Goal: Information Seeking & Learning: Learn about a topic

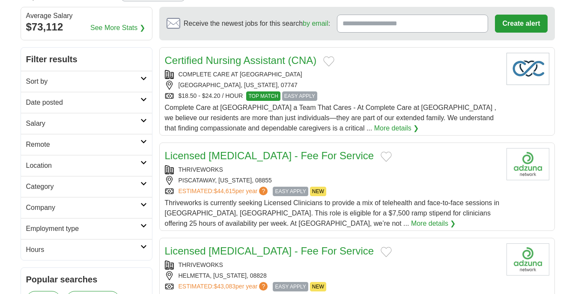
scroll to position [73, 0]
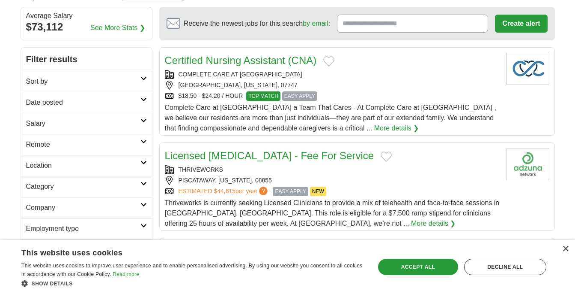
click at [144, 85] on link "Sort by" at bounding box center [86, 81] width 131 height 21
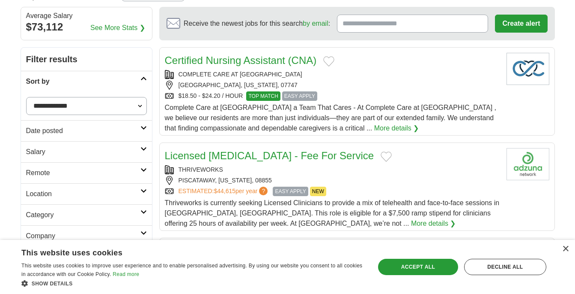
click at [143, 85] on link "Sort by" at bounding box center [86, 81] width 131 height 21
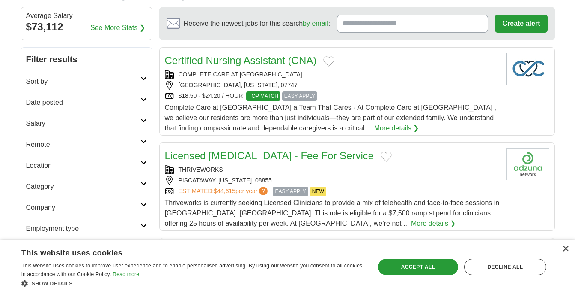
click at [137, 185] on h2 "Category" at bounding box center [83, 186] width 114 height 10
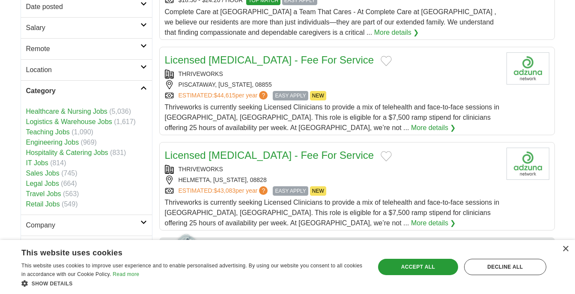
scroll to position [168, 0]
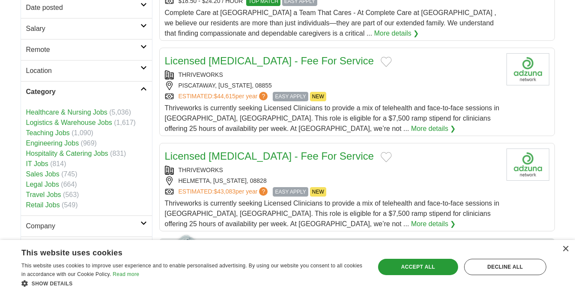
click at [139, 90] on h2 "Category" at bounding box center [83, 92] width 114 height 10
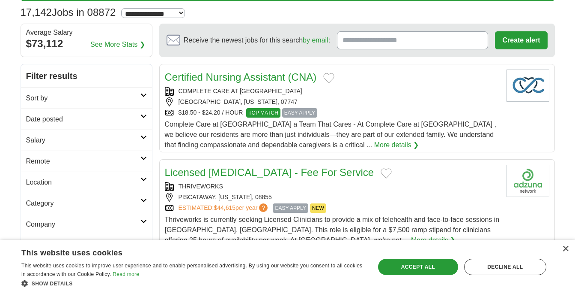
scroll to position [55, 0]
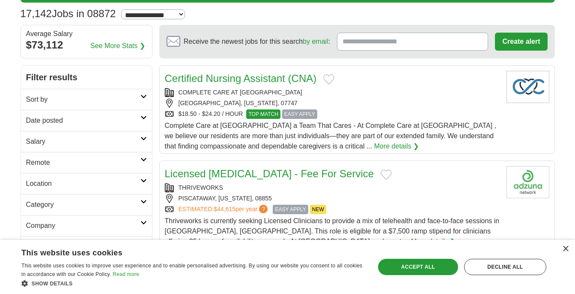
click at [149, 93] on link "Sort by" at bounding box center [86, 99] width 131 height 21
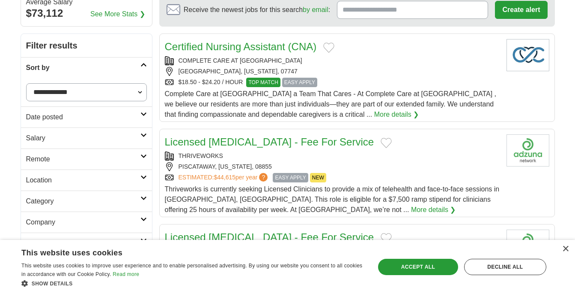
scroll to position [87, 0]
click at [145, 137] on icon at bounding box center [144, 135] width 6 height 4
select select "*****"
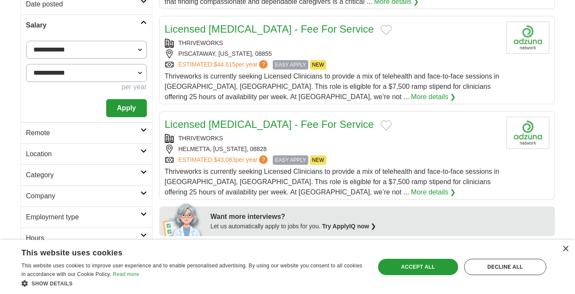
scroll to position [247, 0]
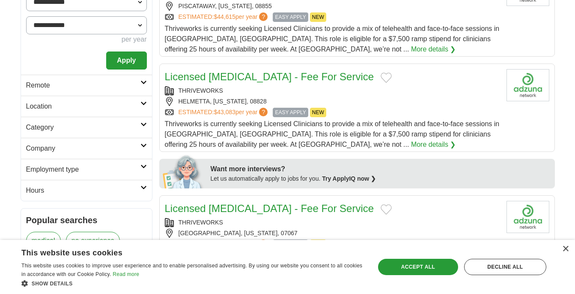
click at [128, 57] on button "Apply" at bounding box center [126, 60] width 40 height 18
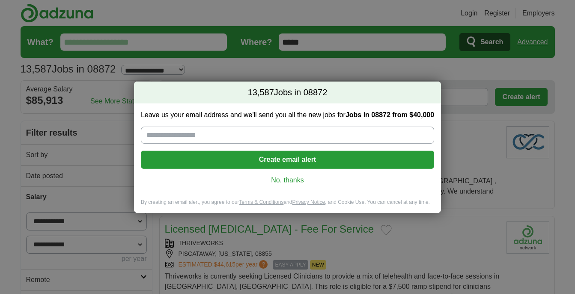
click at [282, 180] on link "No, thanks" at bounding box center [288, 179] width 280 height 9
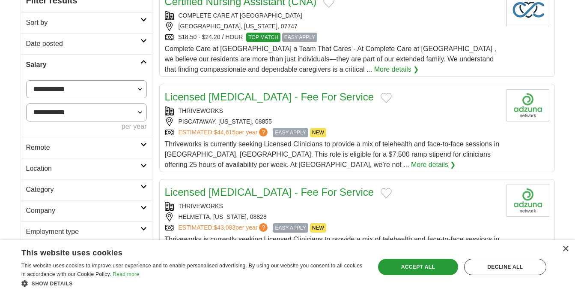
scroll to position [156, 0]
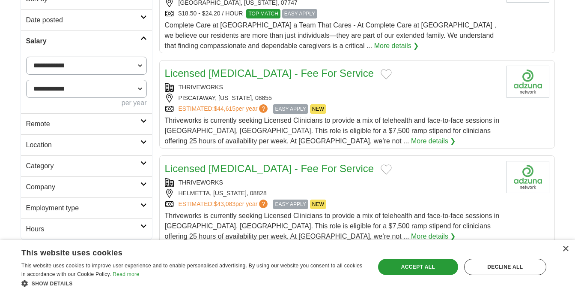
click at [137, 167] on h2 "Category" at bounding box center [83, 166] width 114 height 10
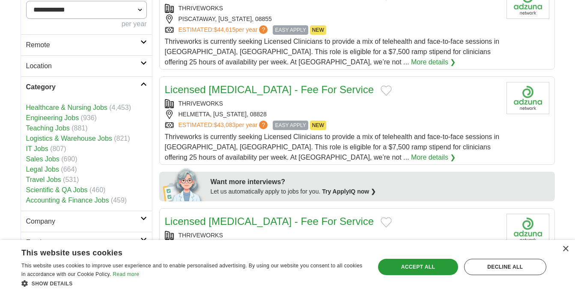
scroll to position [232, 0]
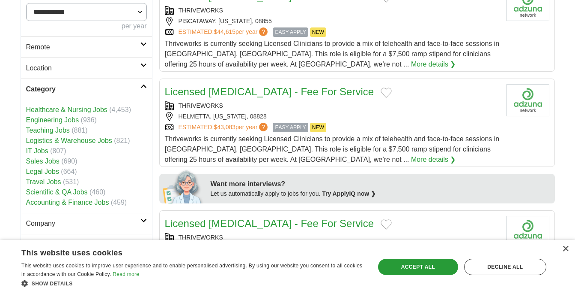
click at [80, 200] on link "Accounting & Finance Jobs" at bounding box center [67, 201] width 83 height 7
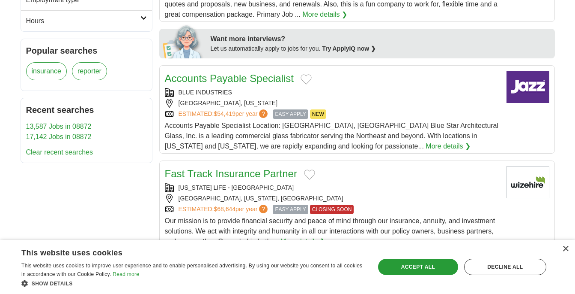
scroll to position [385, 0]
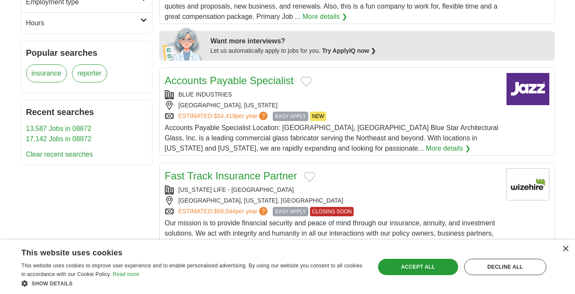
drag, startPoint x: 394, startPoint y: 267, endPoint x: 386, endPoint y: 257, distance: 12.5
click at [393, 266] on div "Accept all" at bounding box center [418, 266] width 80 height 16
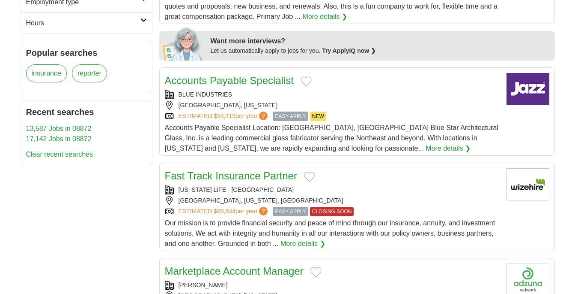
click at [245, 75] on link "Accounts Payable Specialist" at bounding box center [229, 81] width 129 height 12
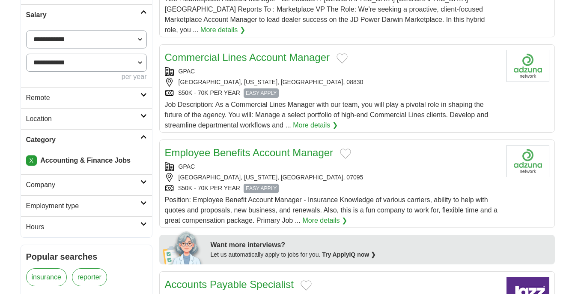
scroll to position [183, 0]
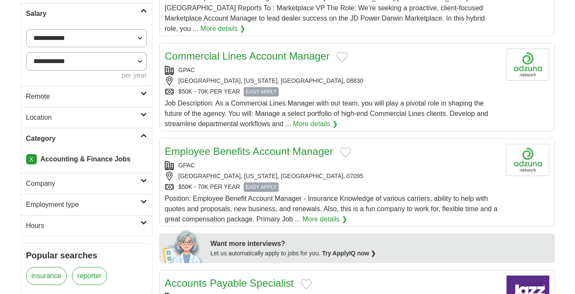
click at [141, 181] on icon at bounding box center [144, 180] width 6 height 4
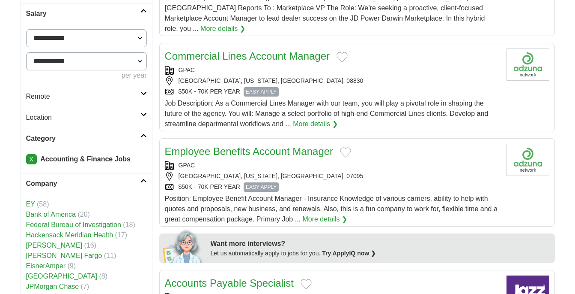
click at [141, 179] on icon at bounding box center [144, 180] width 6 height 4
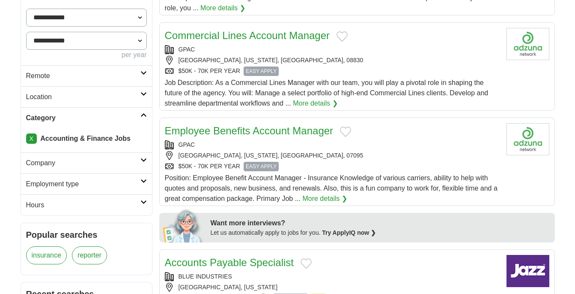
scroll to position [207, 0]
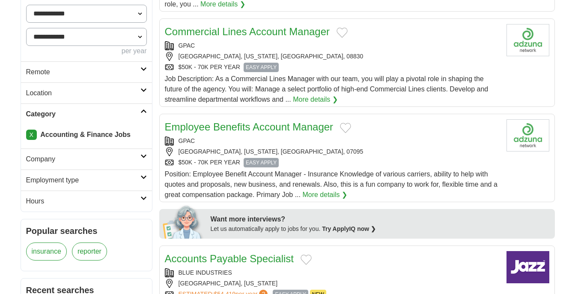
click at [142, 199] on icon at bounding box center [144, 198] width 6 height 4
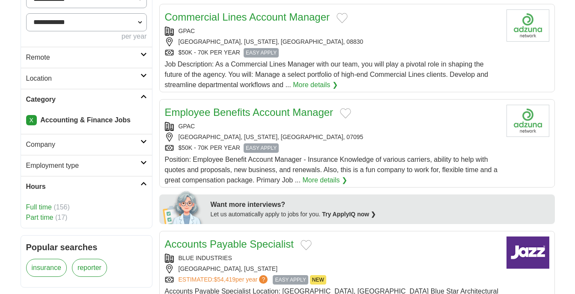
scroll to position [229, 0]
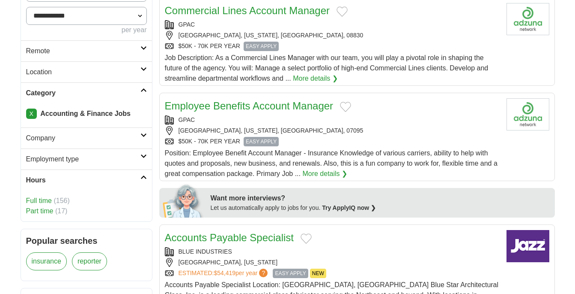
click at [139, 181] on h2 "Hours" at bounding box center [83, 180] width 114 height 10
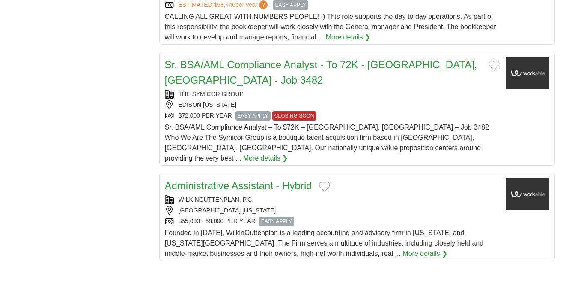
scroll to position [922, 0]
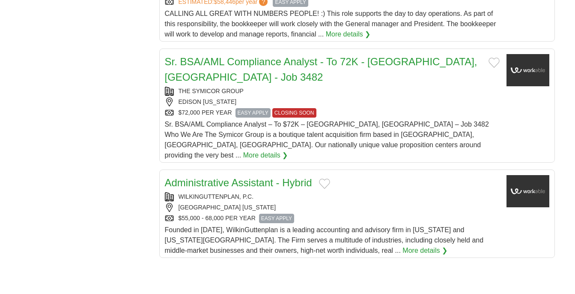
click at [204, 177] on link "Administrative Assistant - Hybrid" at bounding box center [238, 183] width 147 height 12
drag, startPoint x: 262, startPoint y: 160, endPoint x: 181, endPoint y: 161, distance: 81.0
click at [181, 192] on div "WILKINGUTTENPLAN, P.C." at bounding box center [332, 196] width 335 height 9
